Goal: Task Accomplishment & Management: Use online tool/utility

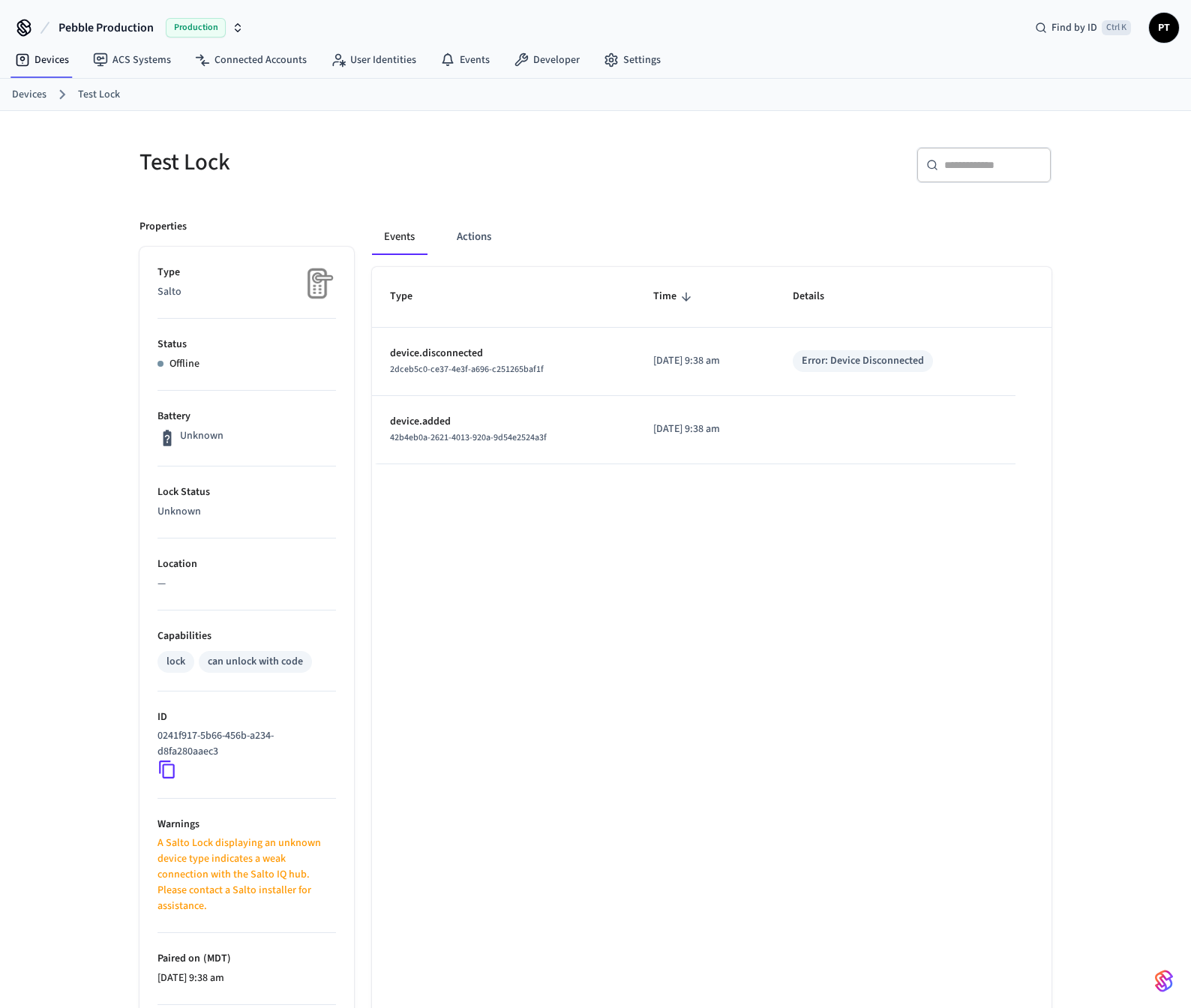
drag, startPoint x: 306, startPoint y: 114, endPoint x: 278, endPoint y: 96, distance: 33.3
click at [300, 110] on div "Pebble Production Production Find by ID Ctrl K PT Devices ACS Systems Connected…" at bounding box center [596, 609] width 1191 height 1220
click at [255, 41] on div "Pebble Production Production Find by ID Ctrl K PT" at bounding box center [596, 21] width 1191 height 43
click at [235, 30] on icon "button" at bounding box center [238, 28] width 12 height 12
click at [129, 130] on div "Pebble's Sandbox Sandbox" at bounding box center [136, 125] width 205 height 20
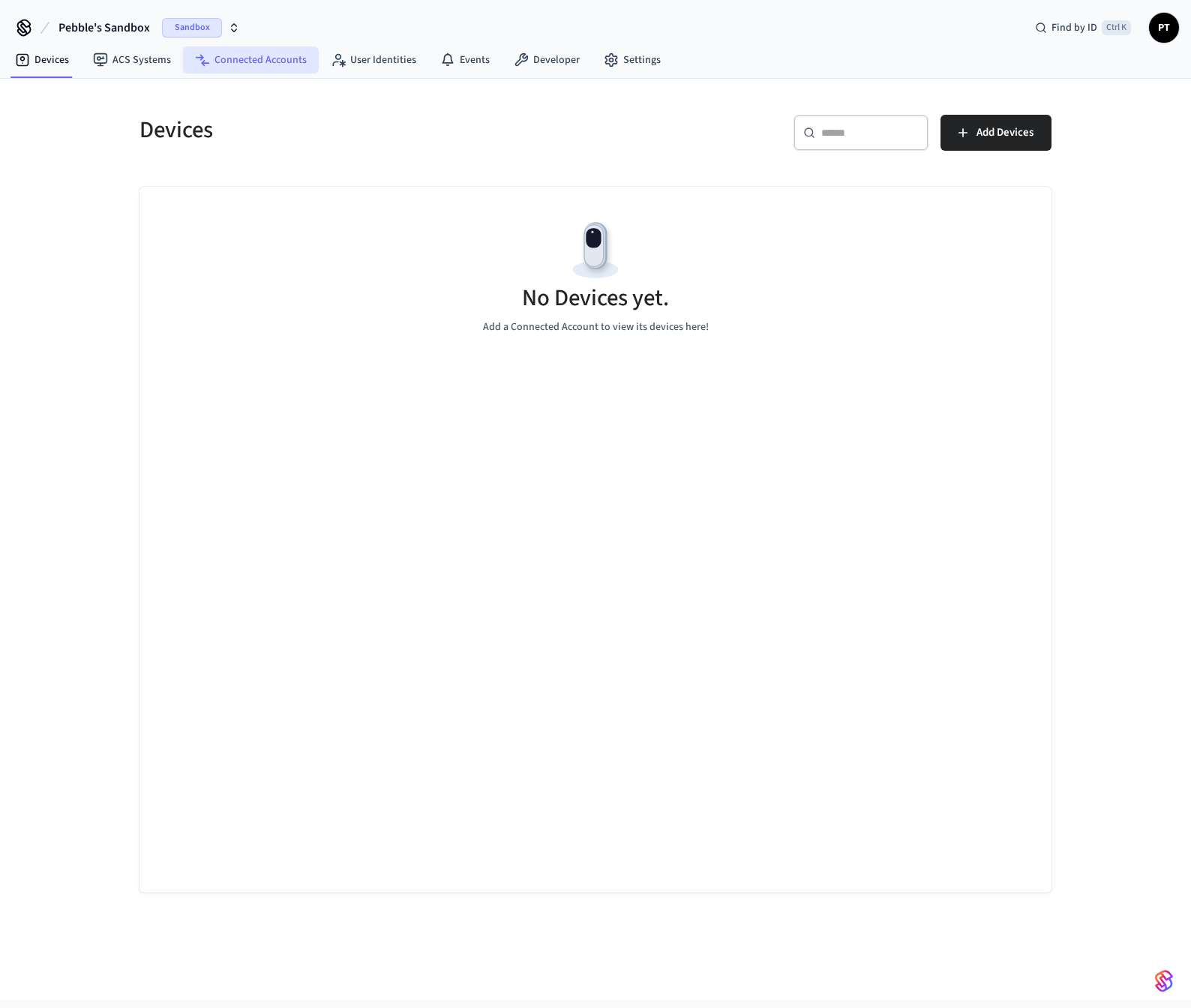
click at [221, 58] on link "Connected Accounts" at bounding box center [251, 60] width 136 height 27
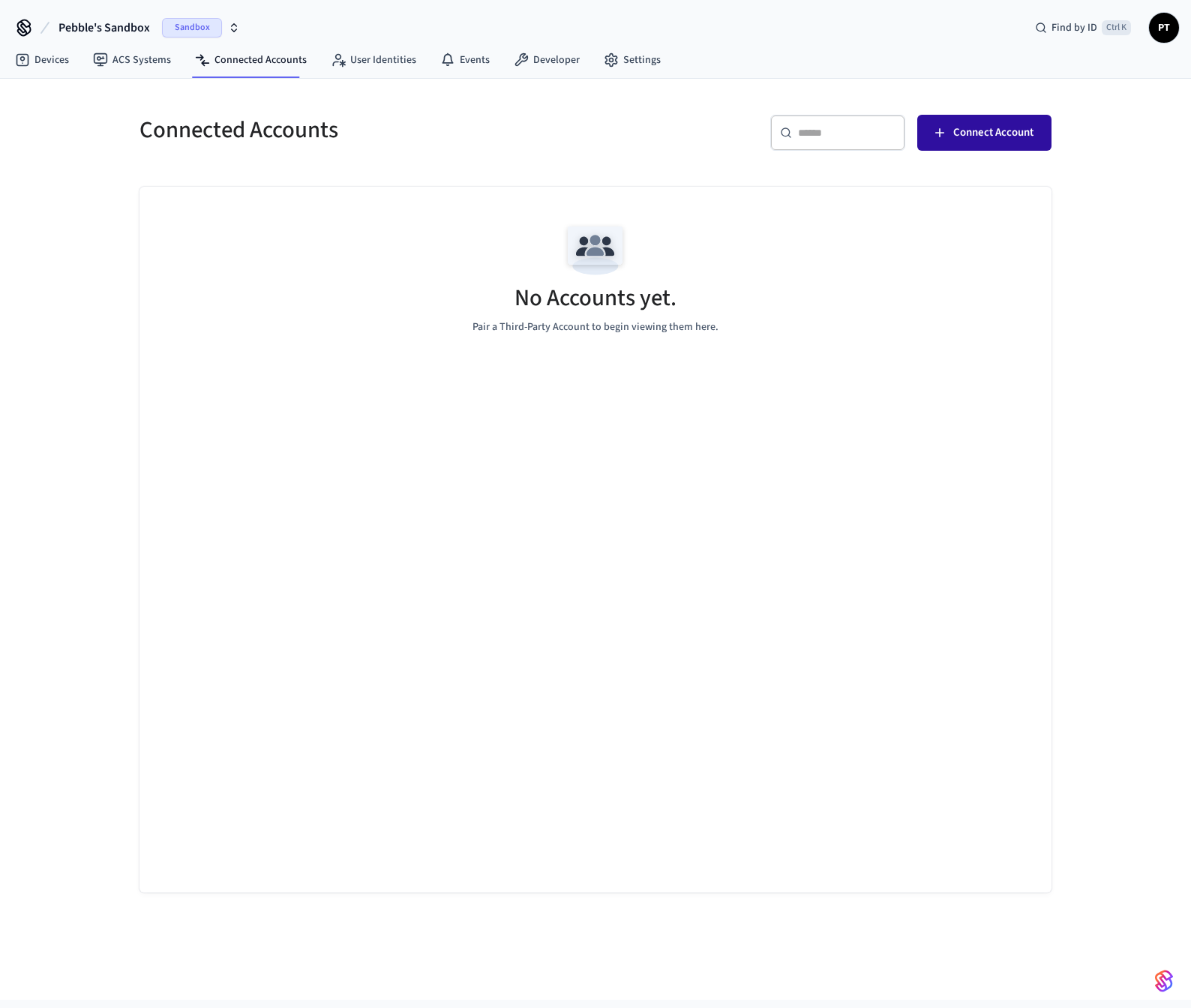
click at [970, 130] on span "Connect Account" at bounding box center [993, 133] width 80 height 20
click at [380, 215] on div "No Accounts yet. Pair a Third-Party Account to begin viewing them here." at bounding box center [596, 276] width 912 height 178
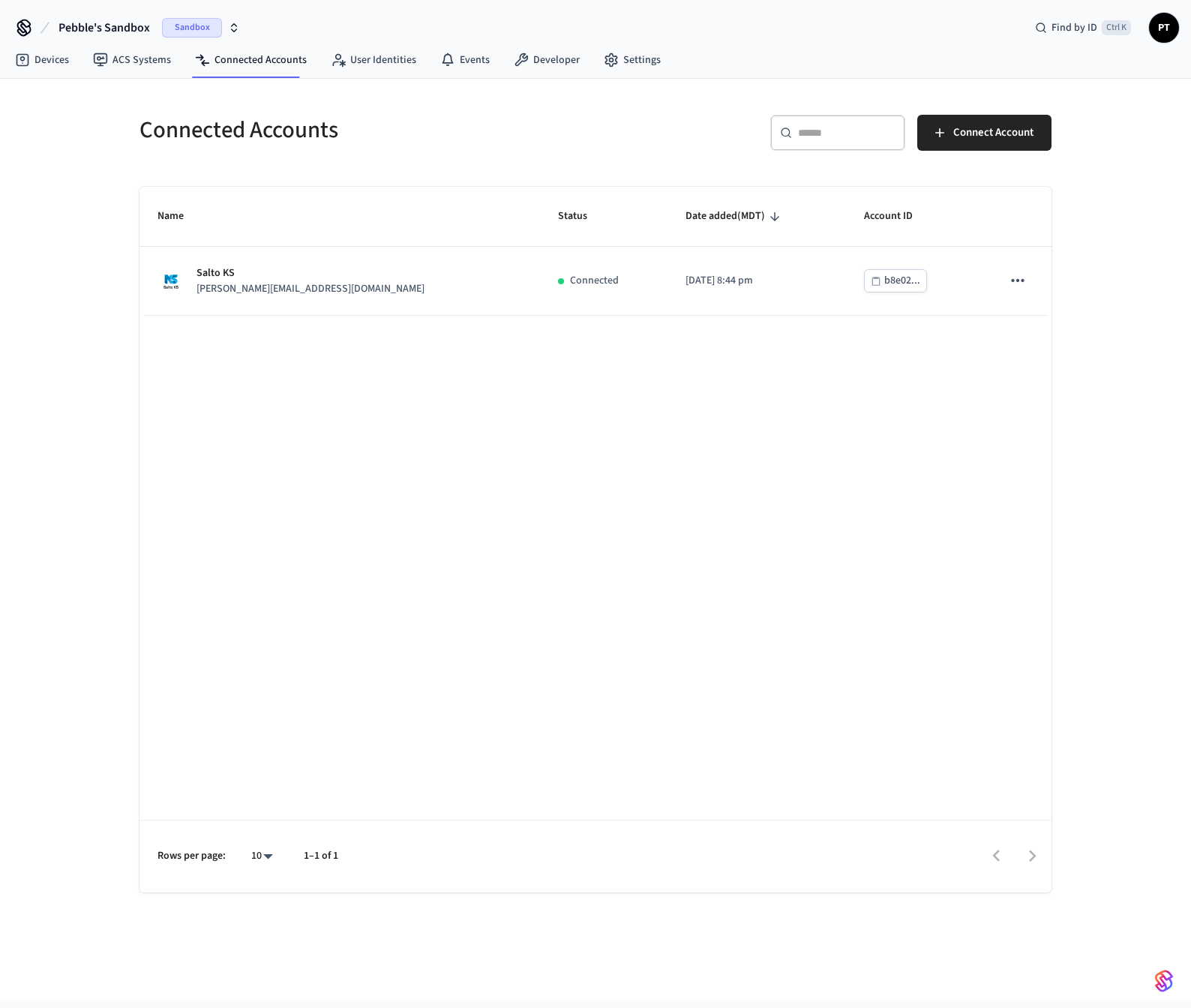
drag, startPoint x: 470, startPoint y: 600, endPoint x: 406, endPoint y: 464, distance: 150.3
click at [469, 591] on div "Name Status Date added (MDT) Account ID Salto KS [PERSON_NAME][EMAIL_ADDRESS][D…" at bounding box center [596, 540] width 912 height 706
click at [14, 67] on link "Devices" at bounding box center [42, 60] width 78 height 27
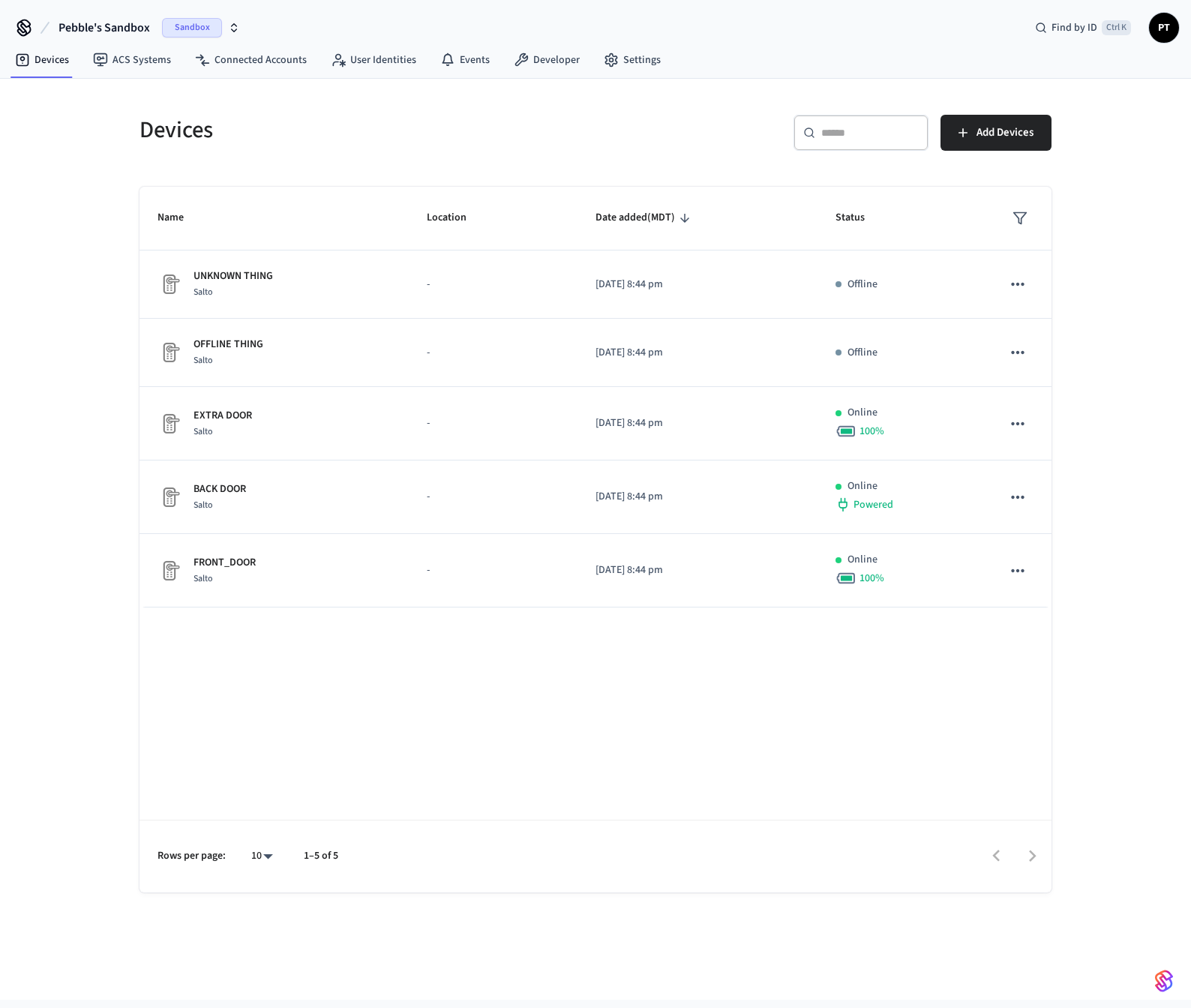
click at [415, 671] on div "Name Location Date added (MDT) Status UNKNOWN THING Salto - [DATE] 8:44 pm Offl…" at bounding box center [596, 540] width 912 height 706
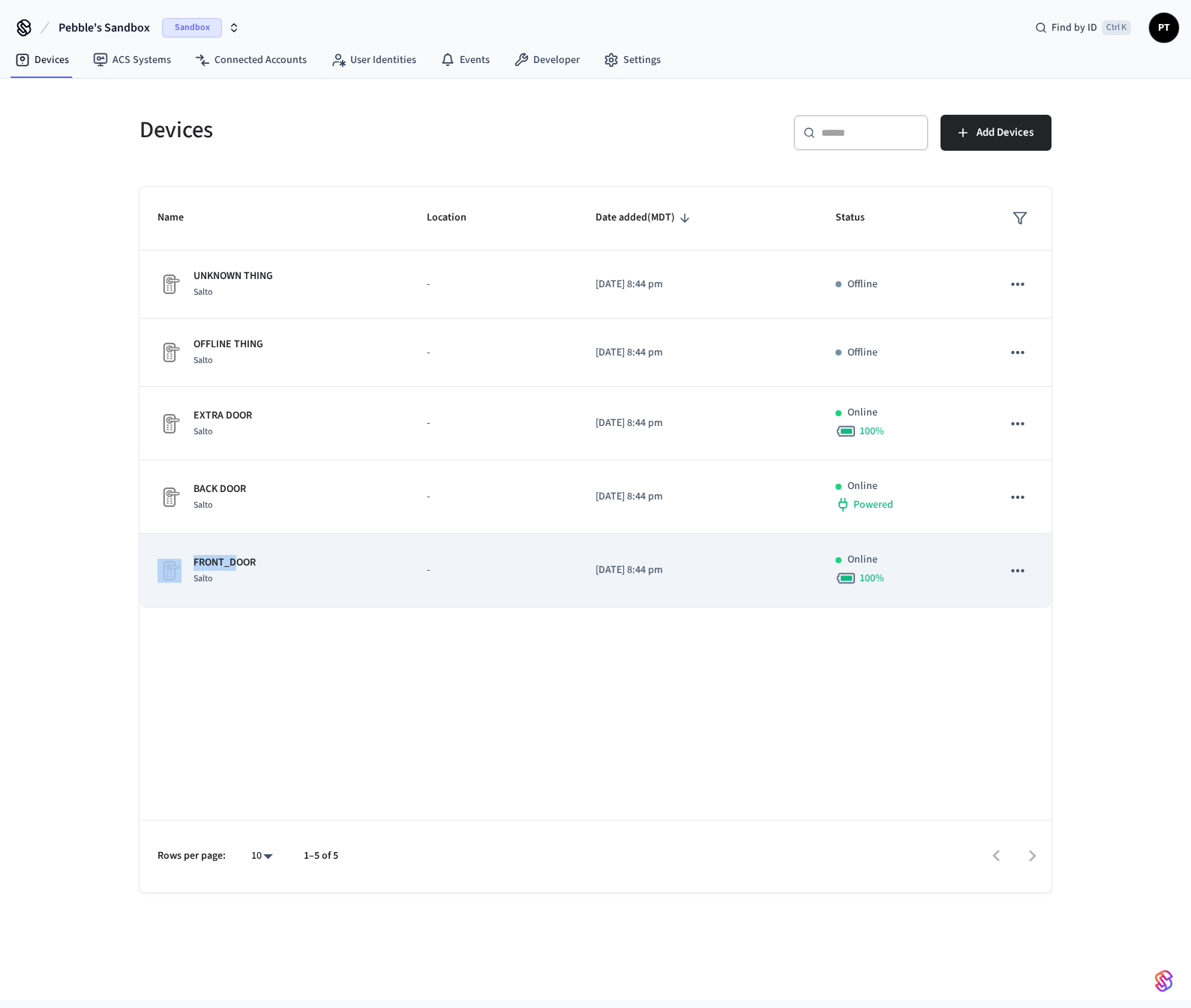
click at [236, 556] on td "FRONT_DOOR Salto" at bounding box center [274, 571] width 270 height 74
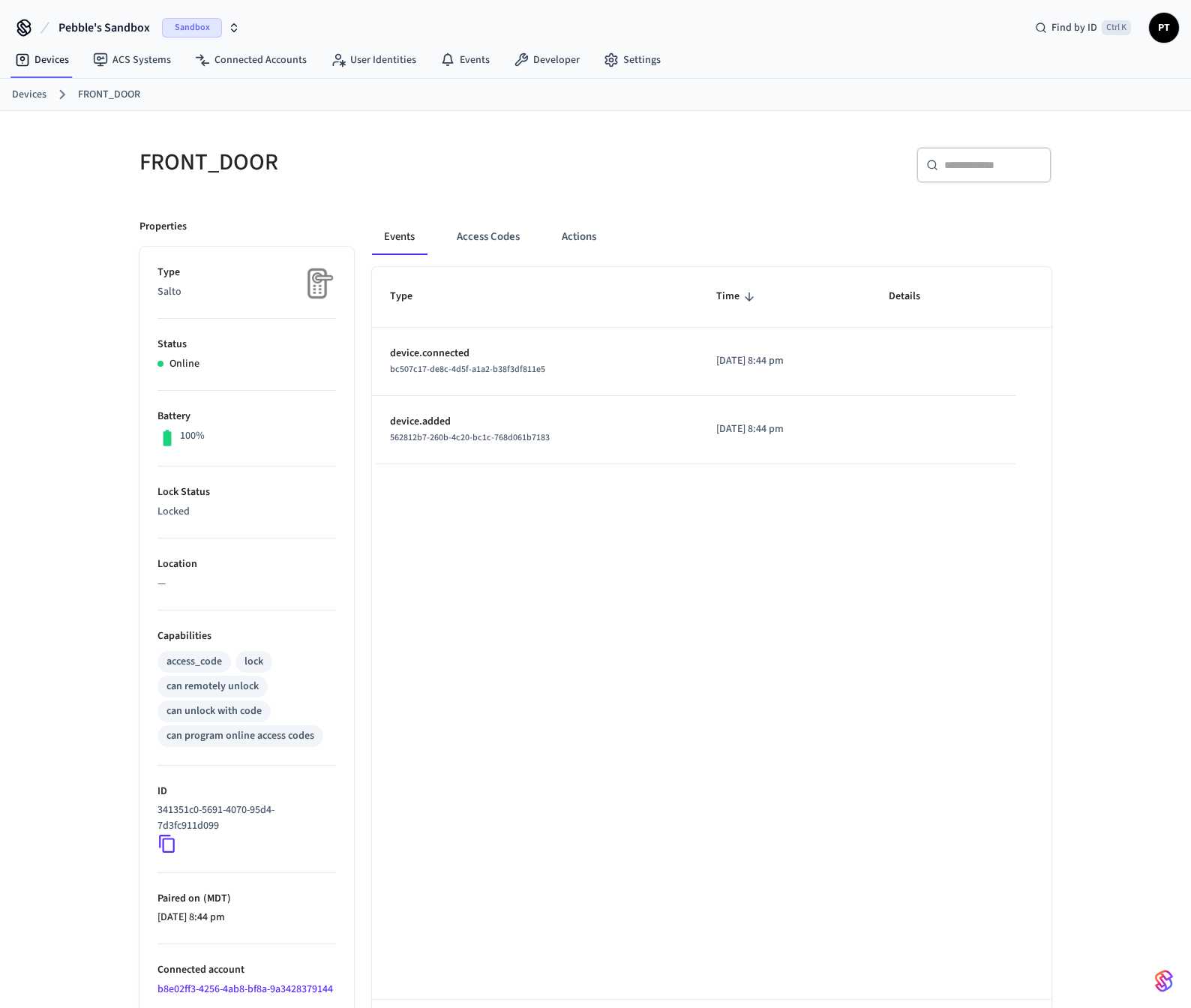
click at [551, 620] on div "Type Time Details device.connected bc507c17-de8c-4d5f-a1a2-b38f3df811e5 [DATE] …" at bounding box center [711, 669] width 680 height 805
click at [244, 20] on div "Pebble's Sandbox Sandbox Find by ID Ctrl K PT" at bounding box center [596, 21] width 1191 height 43
click at [561, 56] on link "Developer" at bounding box center [546, 60] width 90 height 27
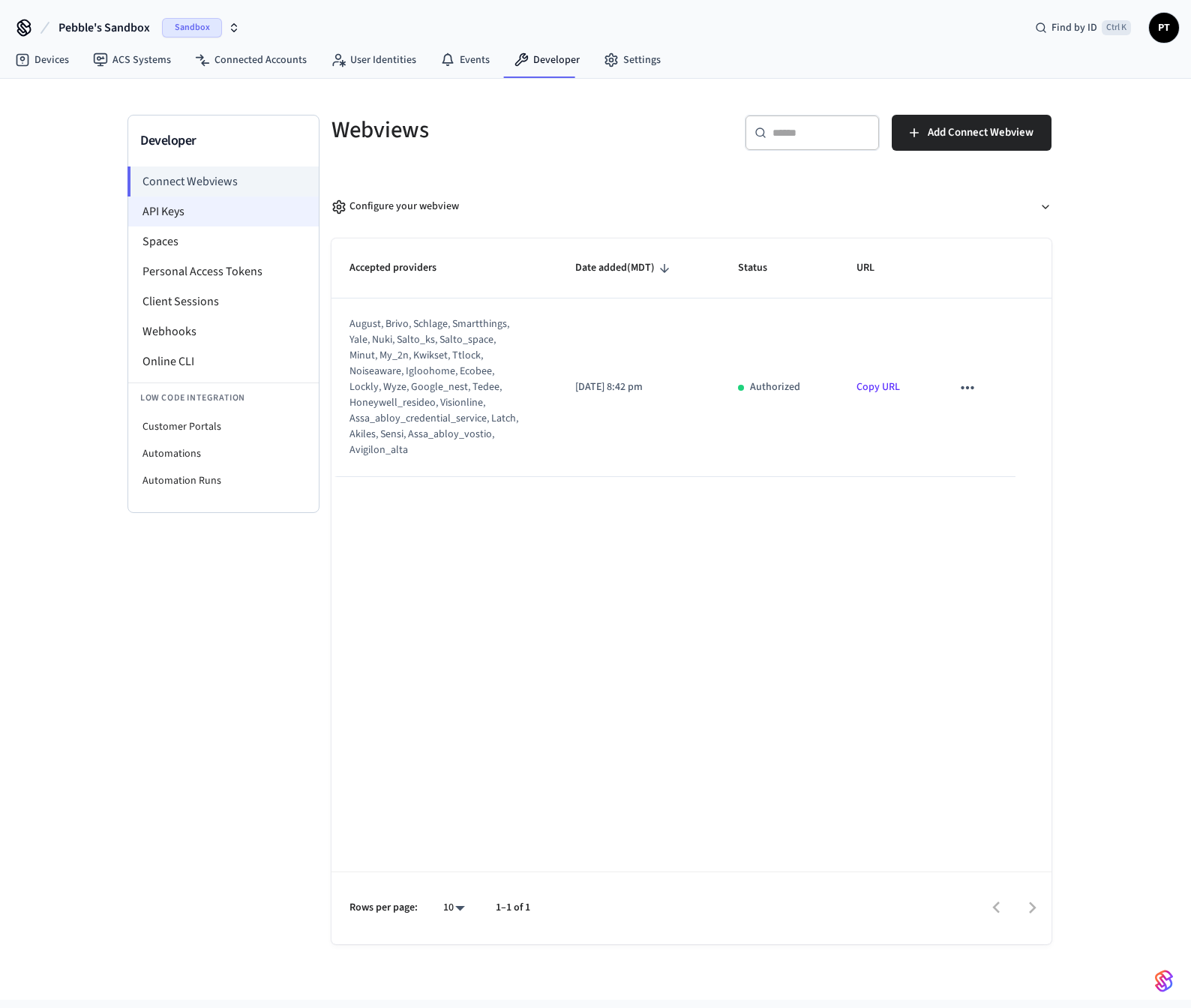
click at [197, 207] on li "API Keys" at bounding box center [223, 211] width 190 height 30
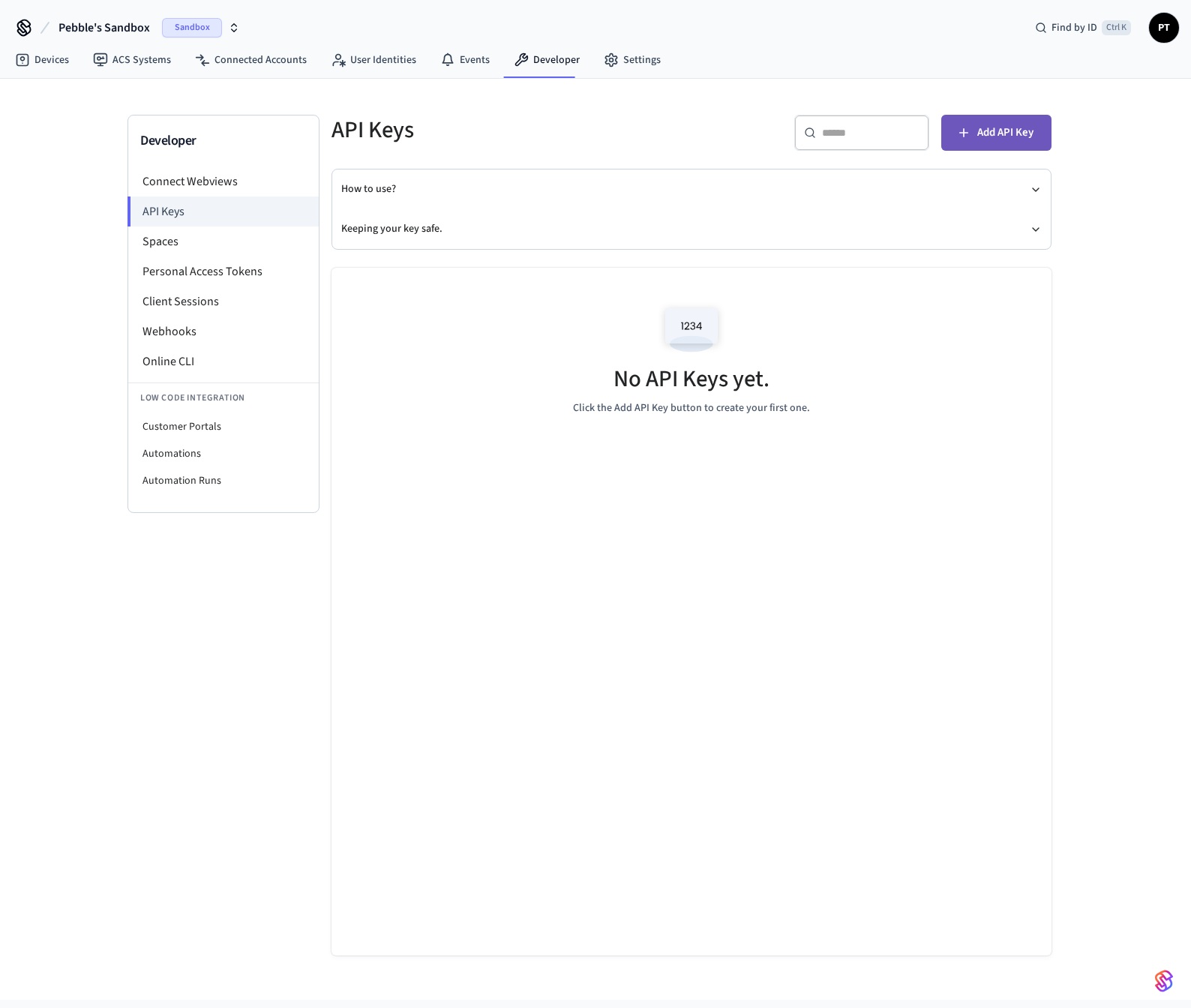
click at [970, 137] on icon "button" at bounding box center [963, 132] width 15 height 15
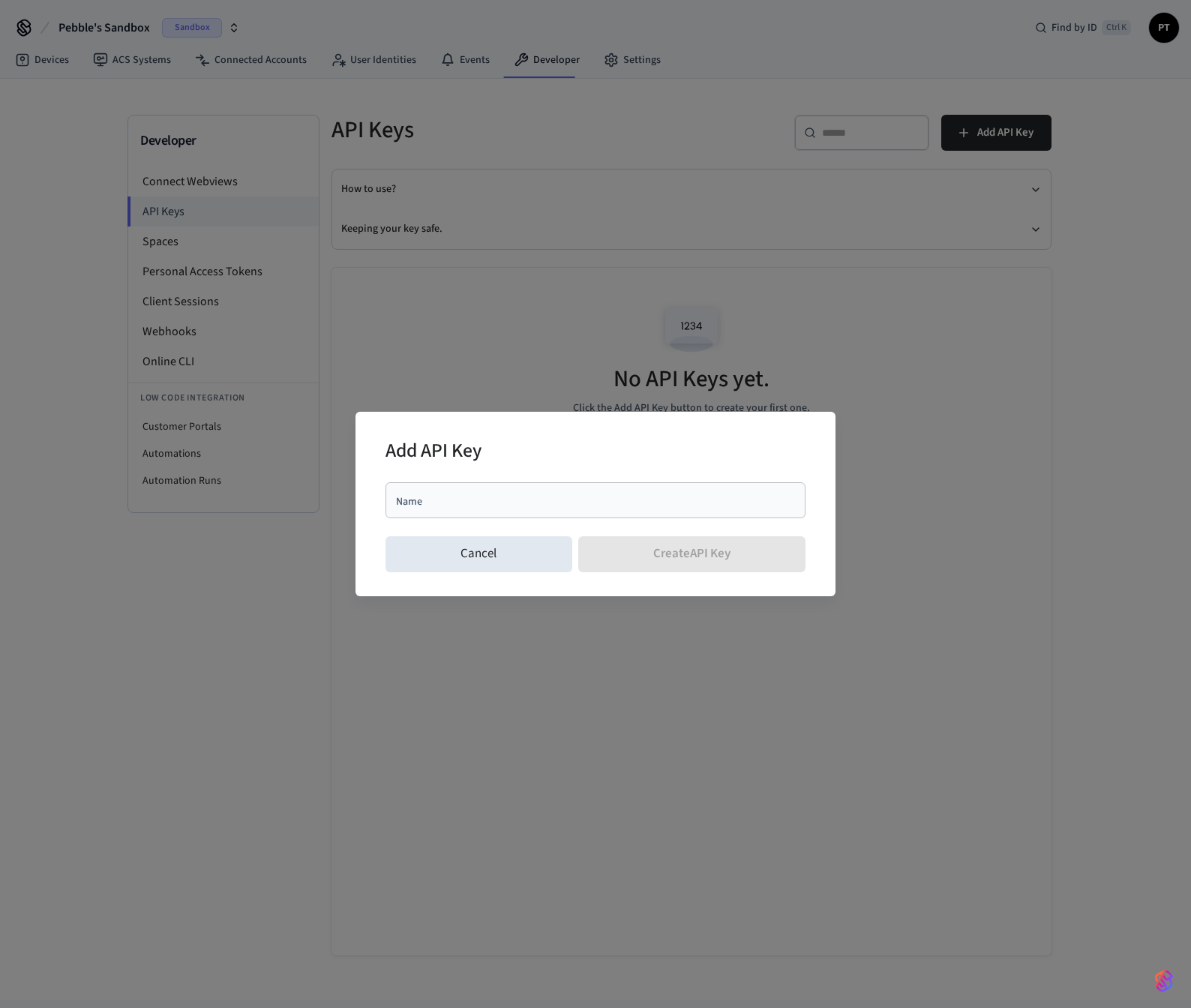
click at [471, 480] on div "Name Name" at bounding box center [596, 503] width 420 height 54
click at [470, 498] on input "Name" at bounding box center [596, 500] width 402 height 15
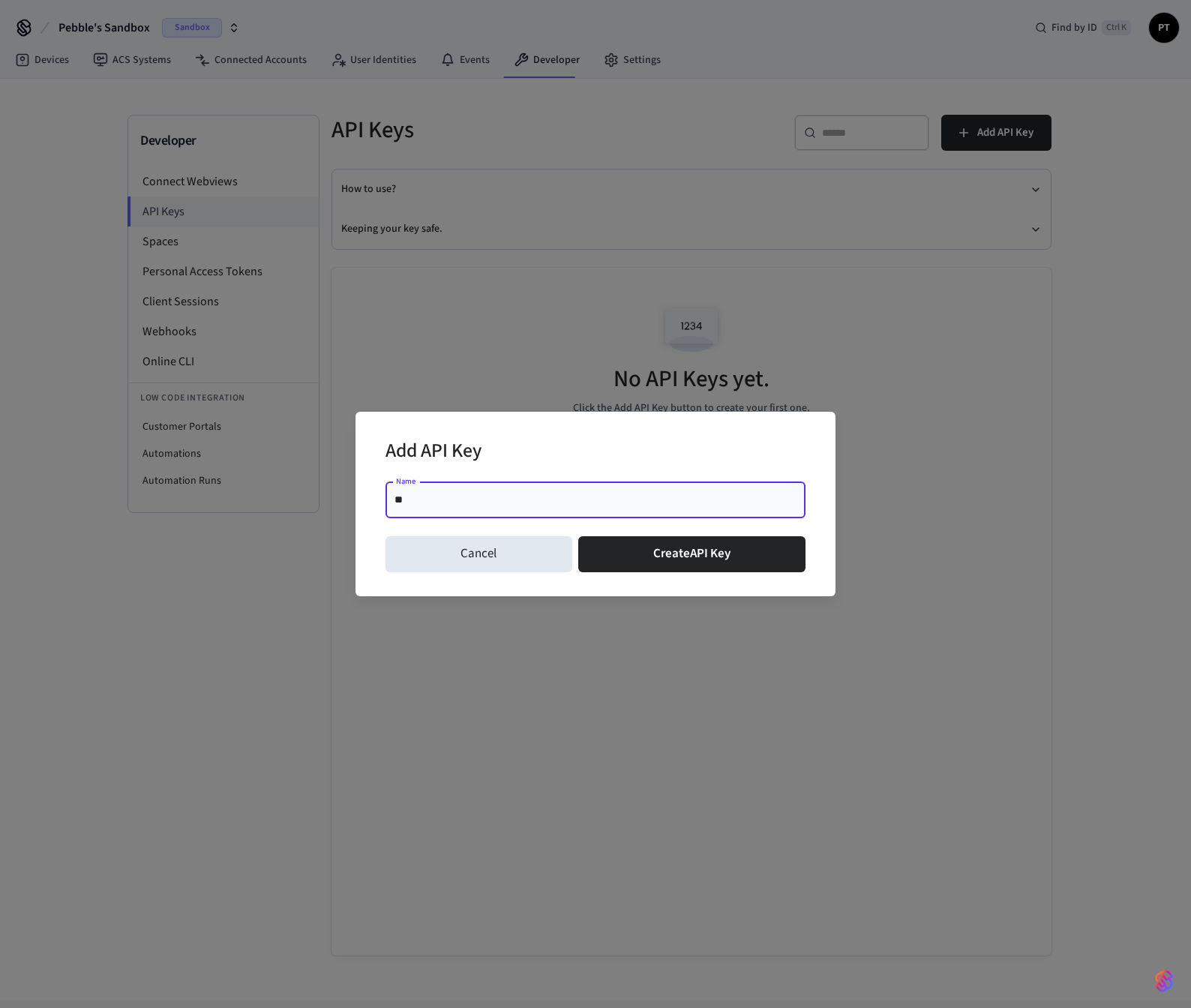
type input "*"
type input "**********"
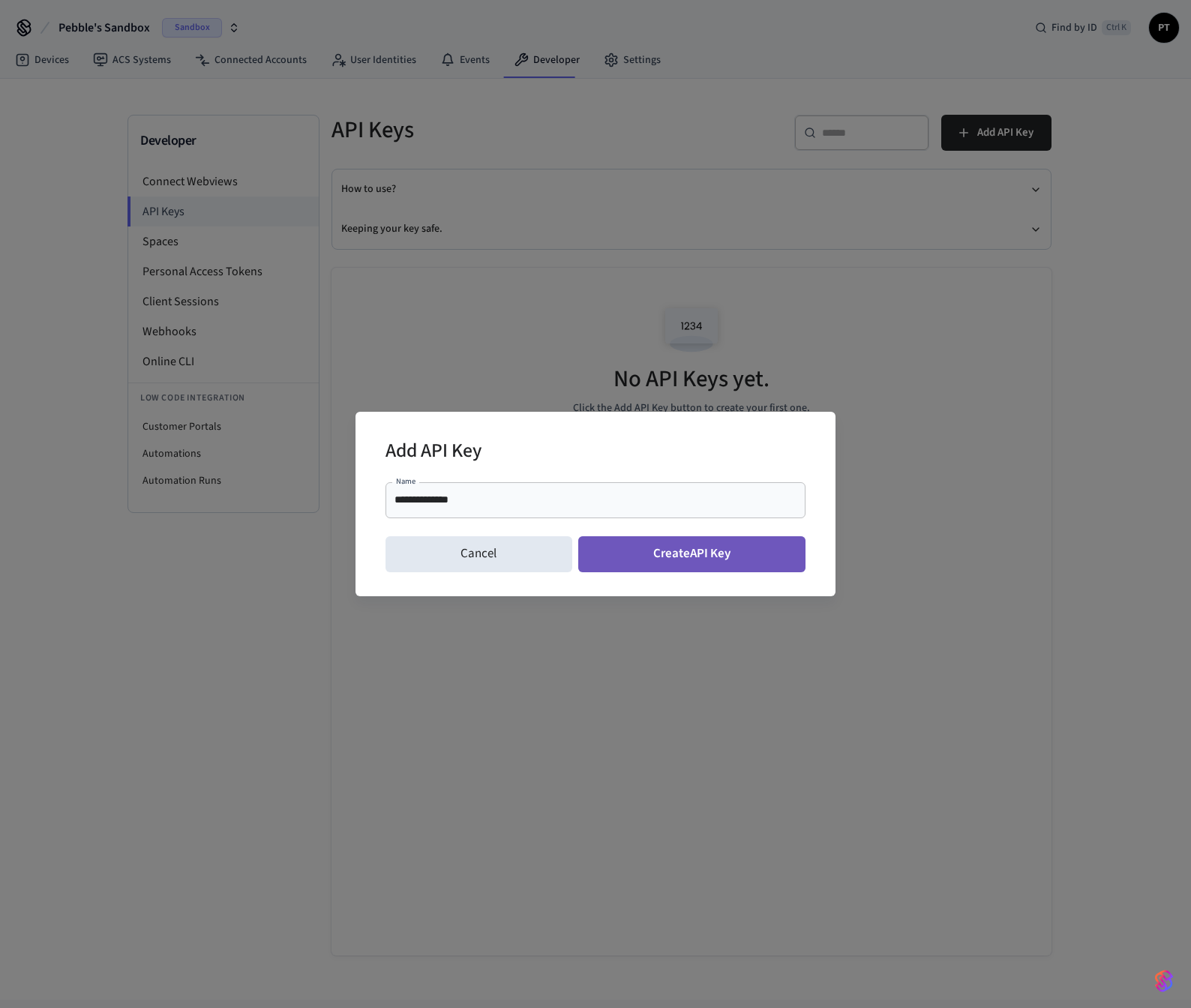
click at [698, 558] on button "Create API Key" at bounding box center [692, 554] width 228 height 36
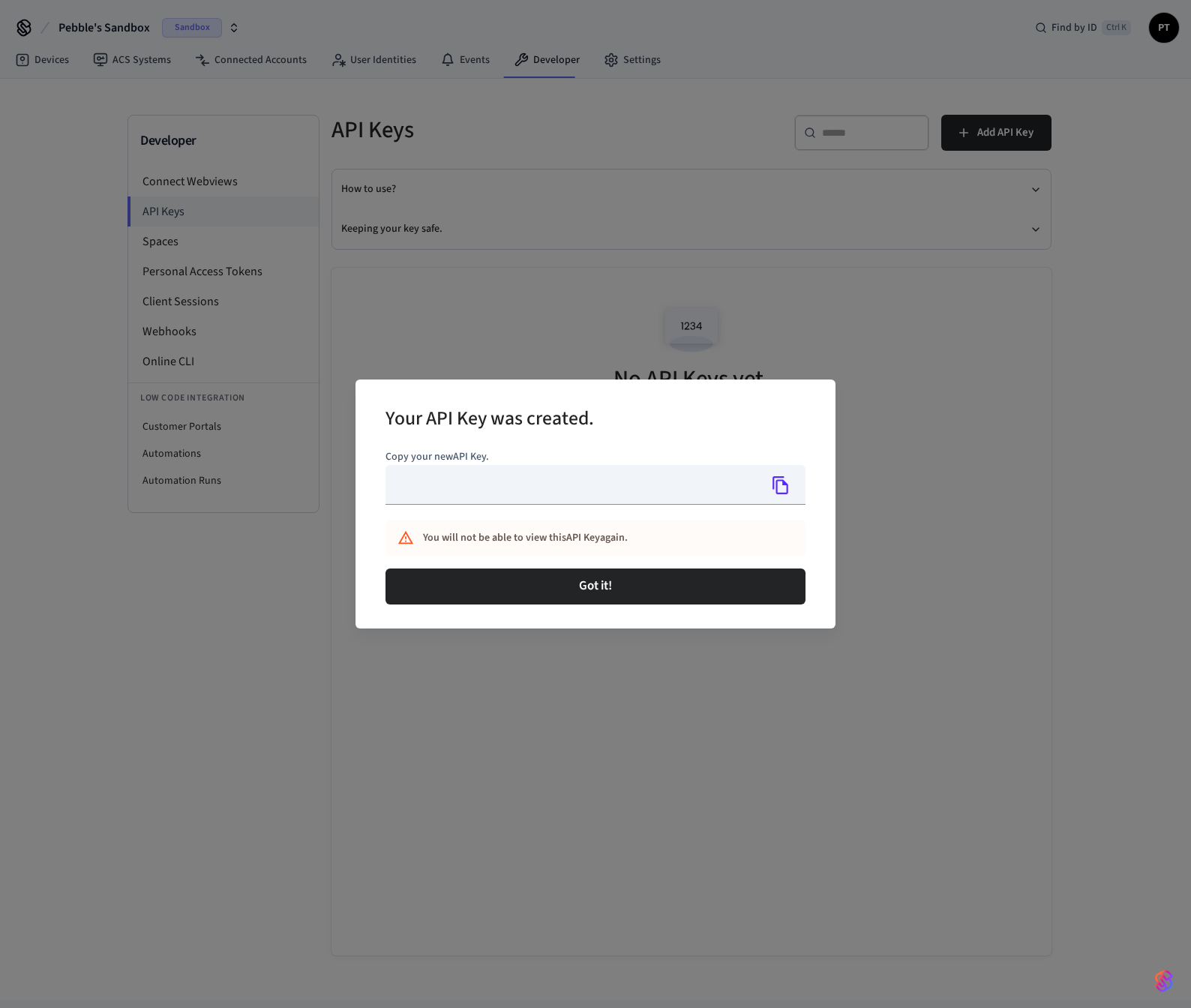
type input "**********"
click at [795, 486] on button "Copy" at bounding box center [780, 485] width 32 height 32
click at [787, 487] on icon "Copied!" at bounding box center [779, 485] width 16 height 18
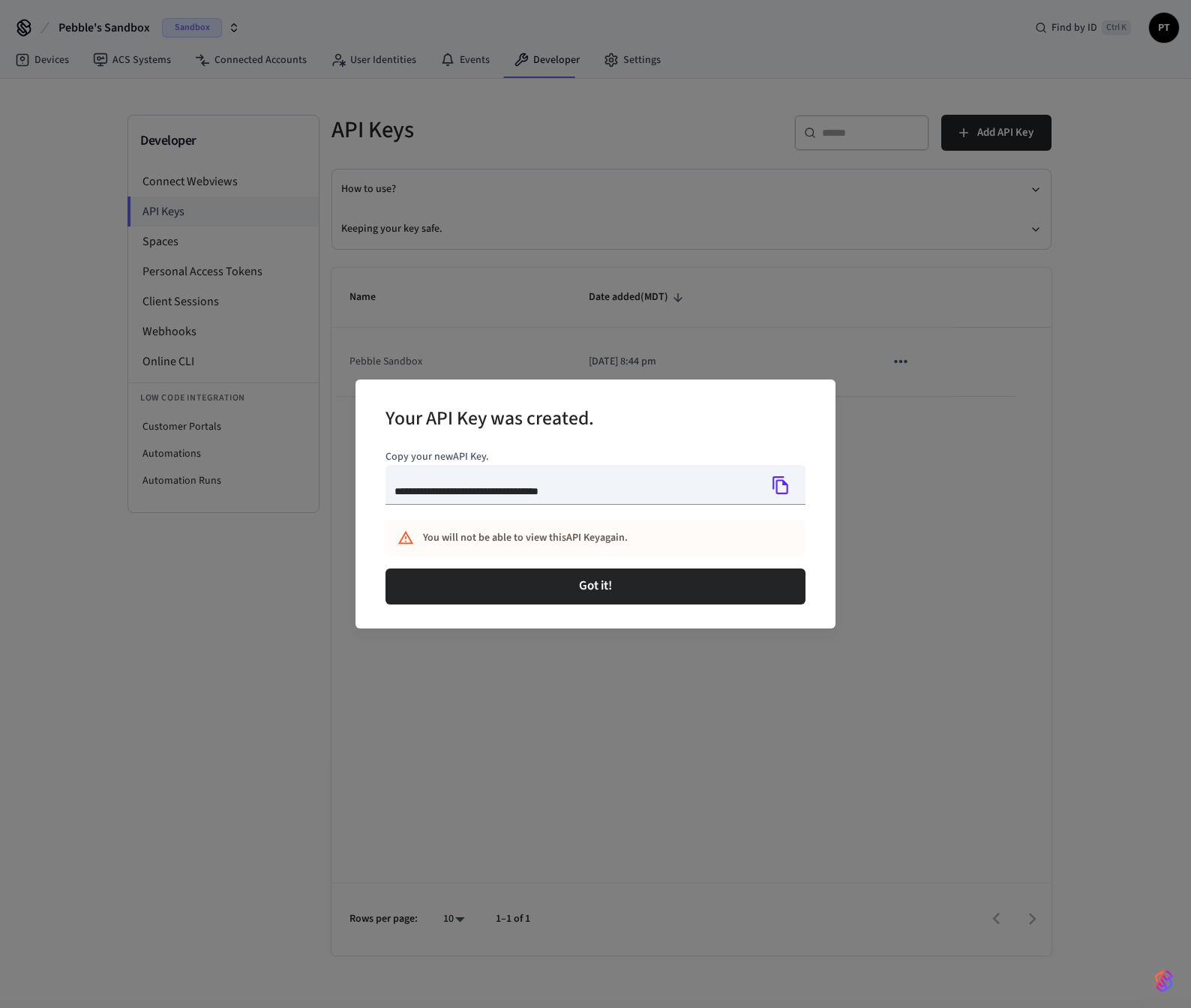
drag, startPoint x: 776, startPoint y: 480, endPoint x: 872, endPoint y: 486, distance: 96.2
click at [777, 480] on icon "Copy" at bounding box center [779, 485] width 16 height 18
click at [154, 881] on div "**********" at bounding box center [596, 504] width 1191 height 1008
